Goal: Task Accomplishment & Management: Use online tool/utility

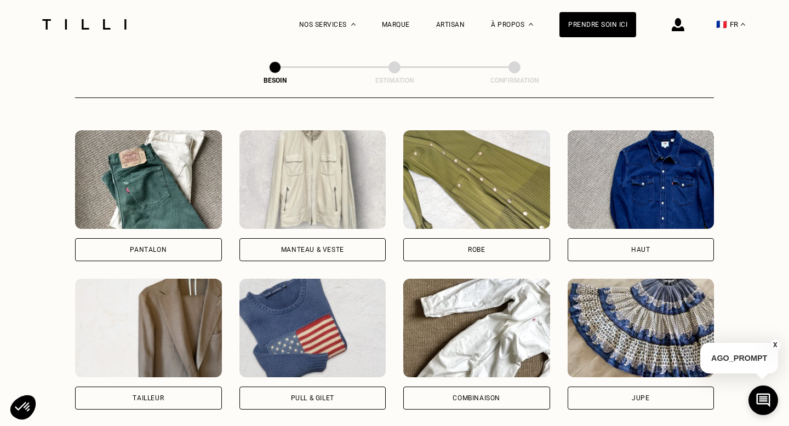
scroll to position [495, 0]
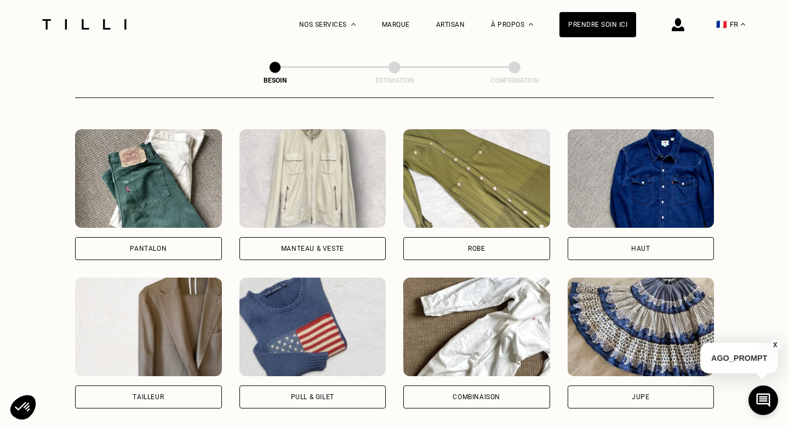
click at [497, 245] on div "Robe" at bounding box center [476, 248] width 147 height 23
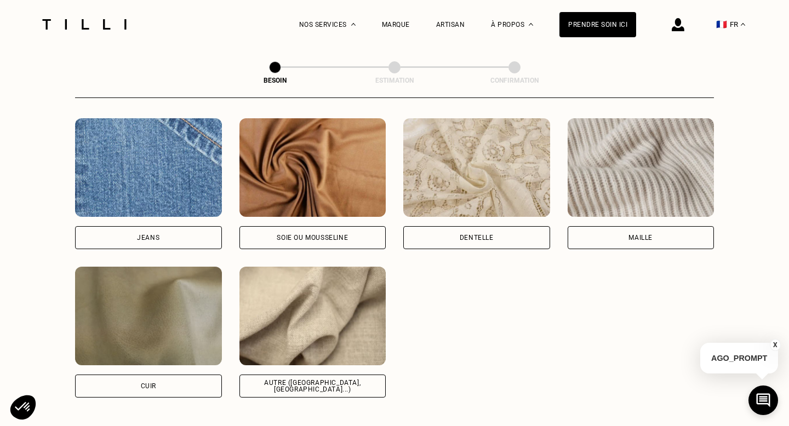
scroll to position [1181, 0]
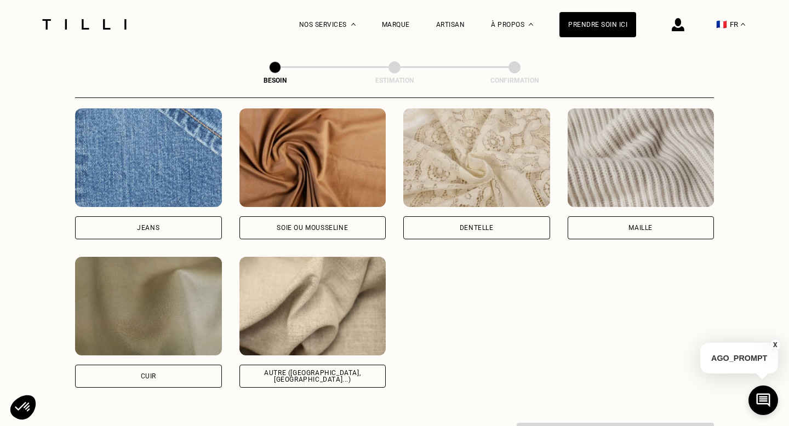
click at [334, 188] on img at bounding box center [312, 157] width 147 height 99
select select "FR"
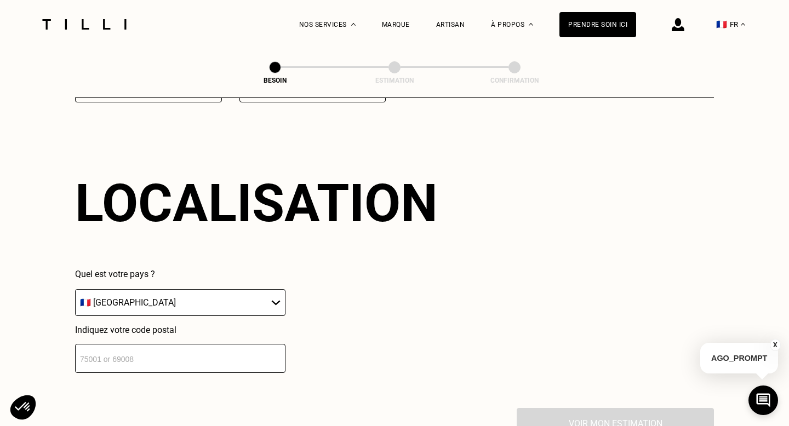
scroll to position [1469, 0]
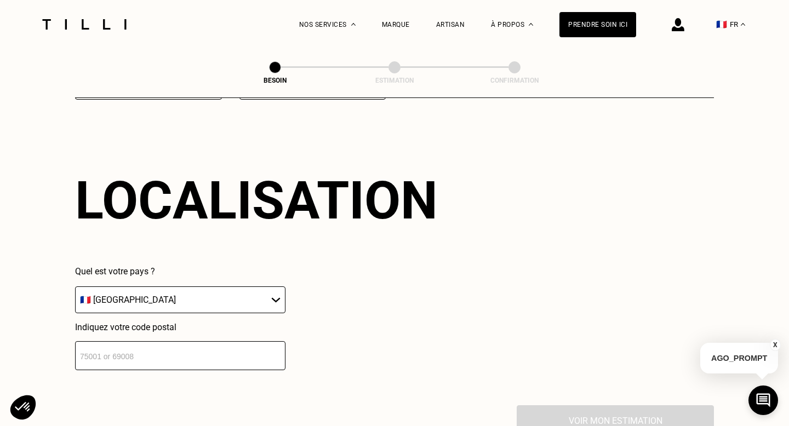
click at [182, 351] on input "number" at bounding box center [180, 355] width 210 height 29
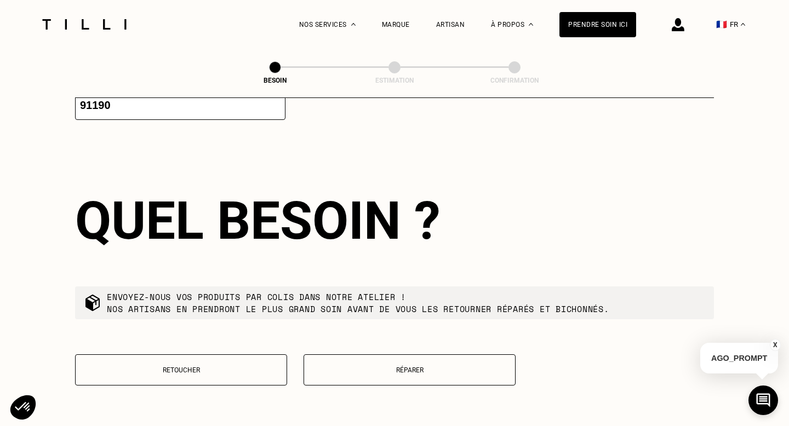
scroll to position [1740, 0]
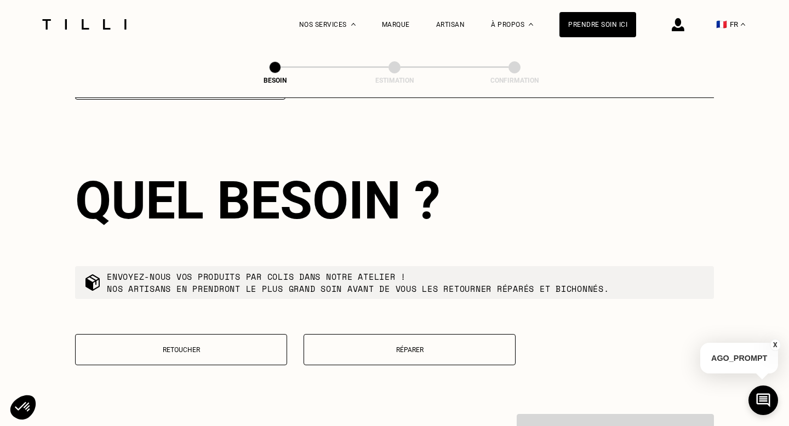
type input "91190"
click at [198, 349] on button "Retoucher" at bounding box center [181, 349] width 212 height 31
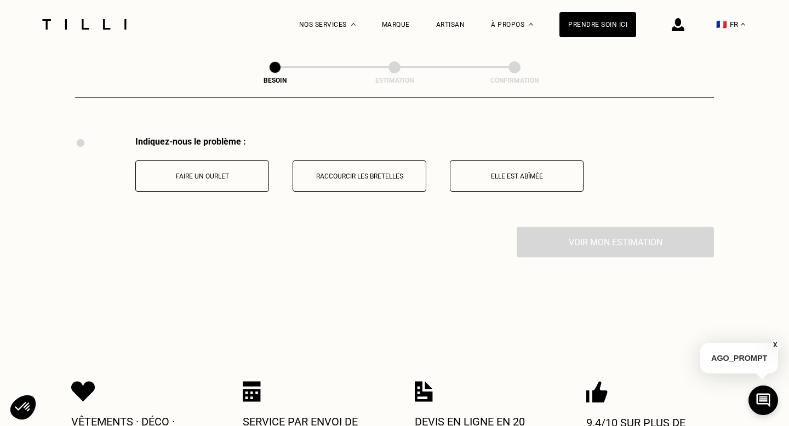
scroll to position [2020, 0]
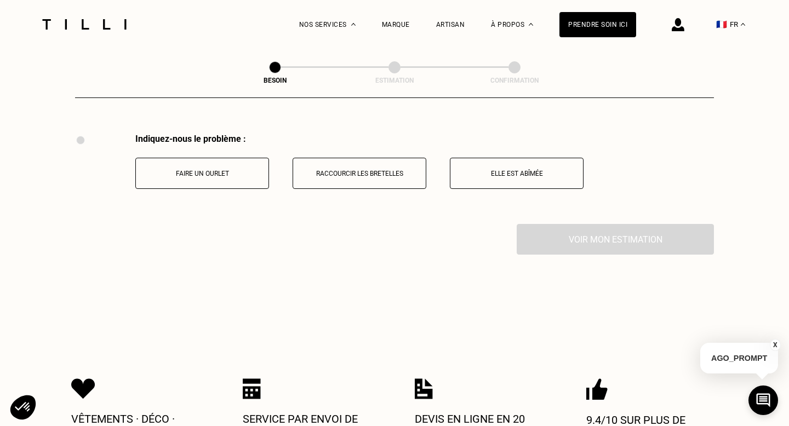
scroll to position [112, 0]
